Goal: Check status: Check status

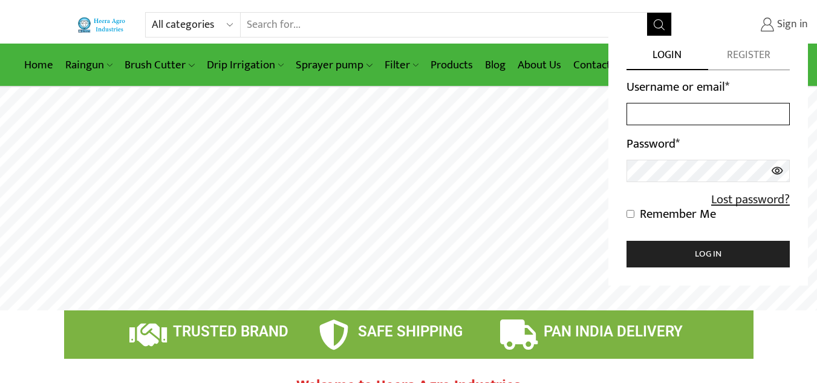
type input "[EMAIL_ADDRESS][DOMAIN_NAME]"
click at [782, 23] on span "Sign in" at bounding box center [791, 25] width 34 height 16
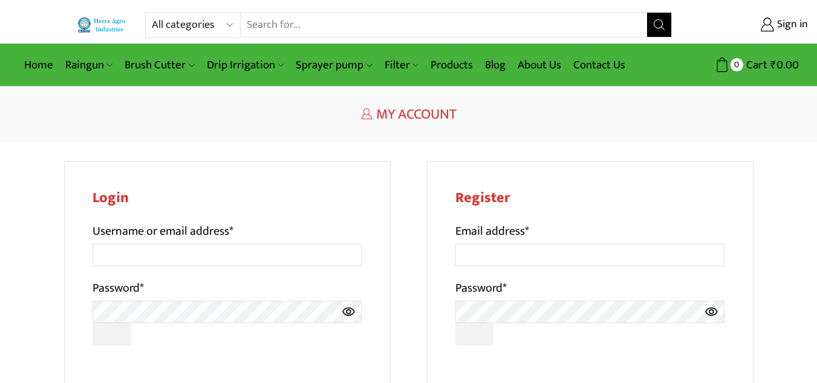
scroll to position [5, 0]
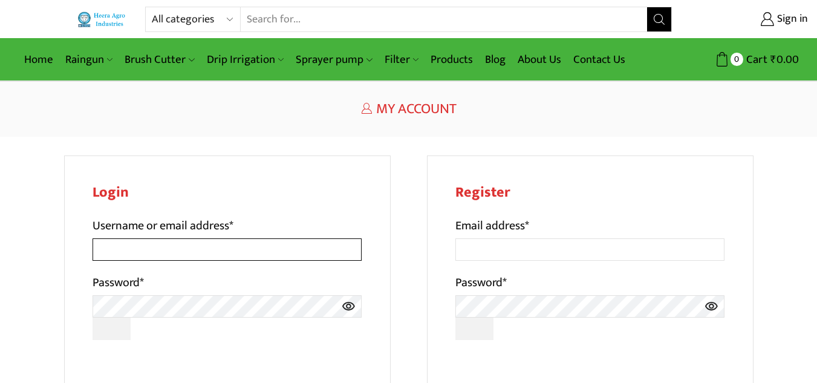
type input "[EMAIL_ADDRESS][DOMAIN_NAME]"
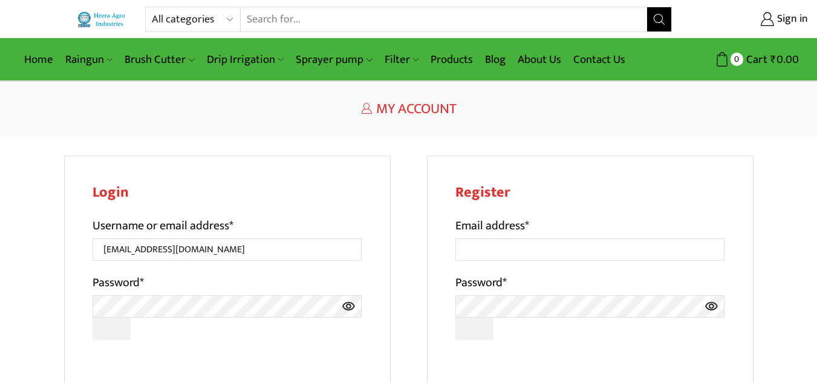
click at [296, 151] on div "All categories Accessories Air Release Valve Brush Cutter Domestic Use Drip Irr…" at bounding box center [408, 321] width 817 height 652
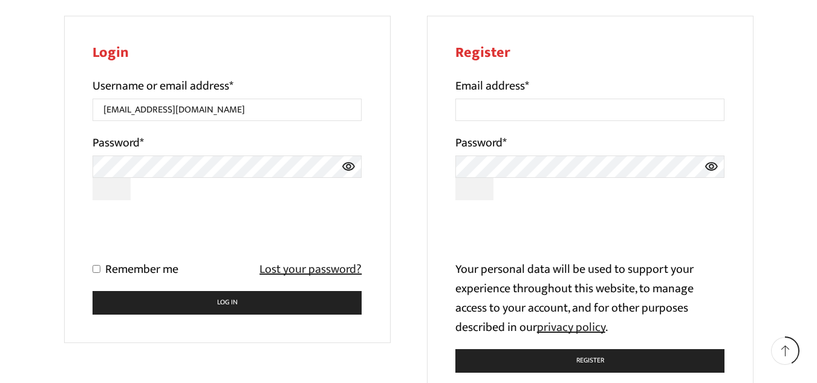
scroll to position [175, 0]
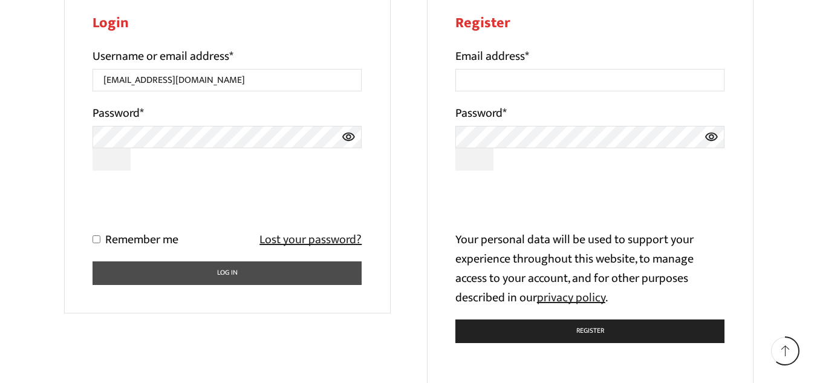
click at [275, 268] on button "Log in" at bounding box center [228, 273] width 270 height 24
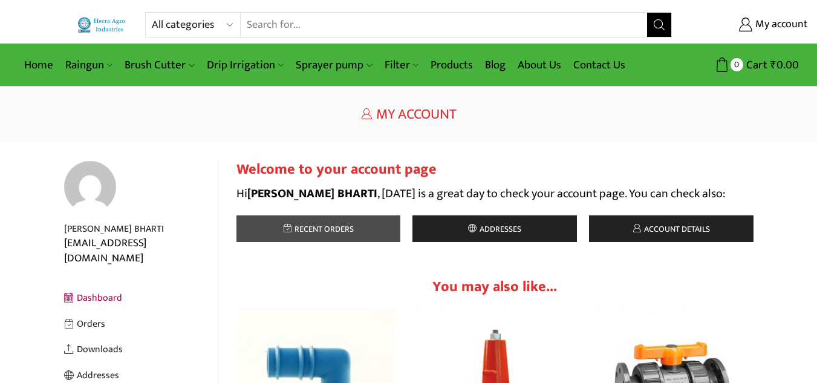
click at [301, 234] on span "Recent orders" at bounding box center [323, 229] width 62 height 14
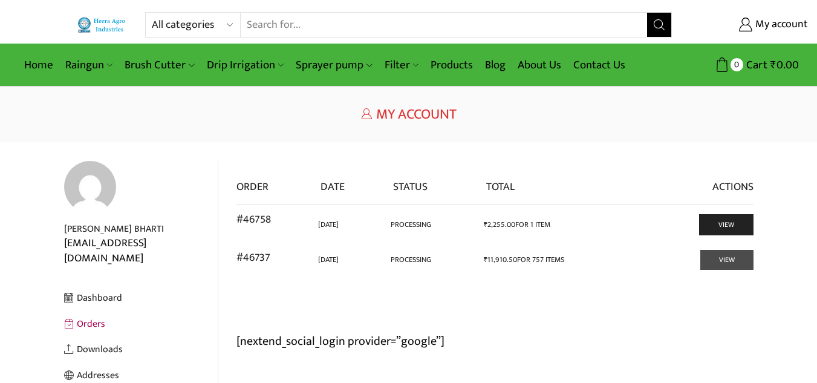
click at [720, 263] on link "View" at bounding box center [727, 260] width 53 height 20
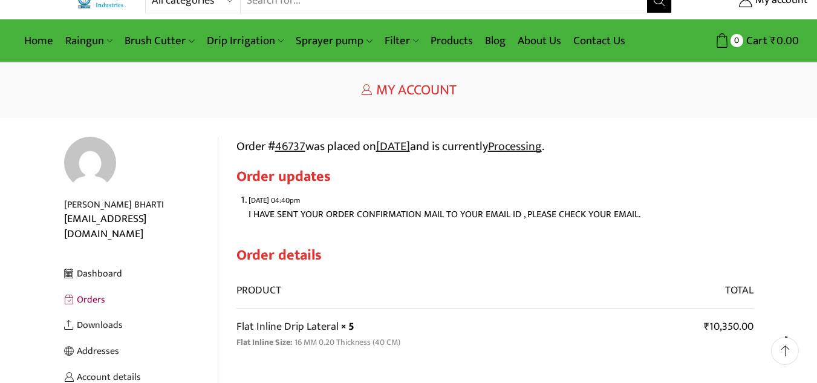
scroll to position [48, 0]
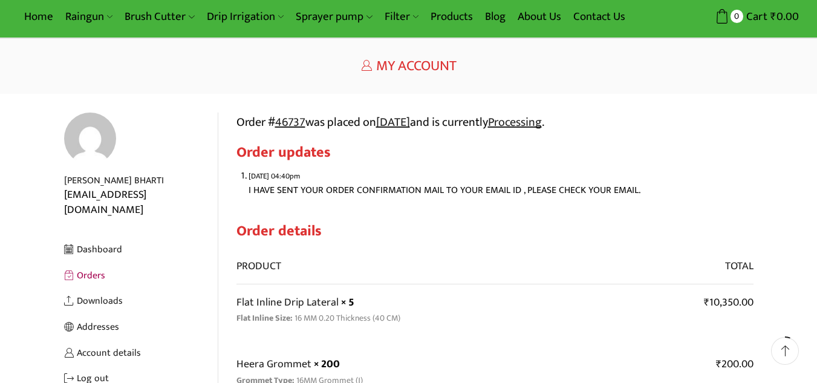
click at [86, 264] on link "Orders" at bounding box center [141, 276] width 154 height 26
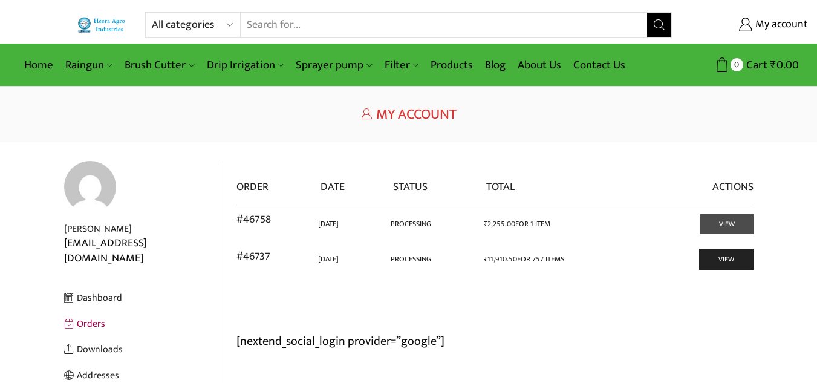
click at [746, 232] on link "View" at bounding box center [727, 224] width 53 height 20
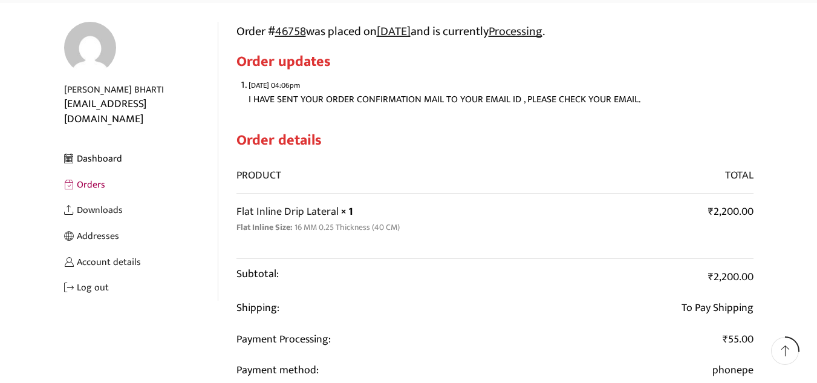
scroll to position [145, 0]
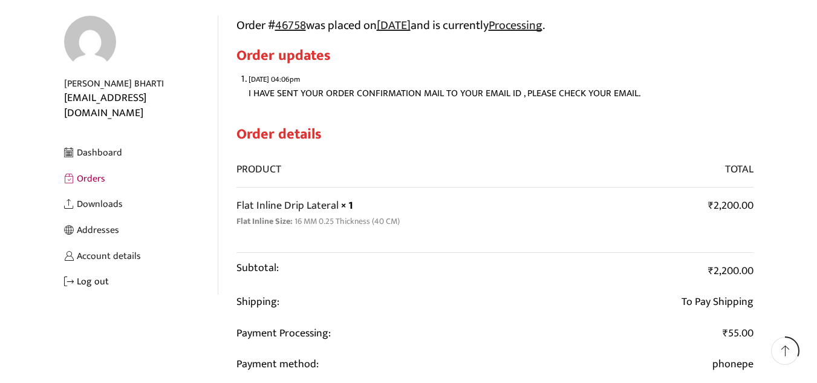
click at [97, 269] on link "Log out" at bounding box center [141, 282] width 154 height 26
